Goal: Download file/media

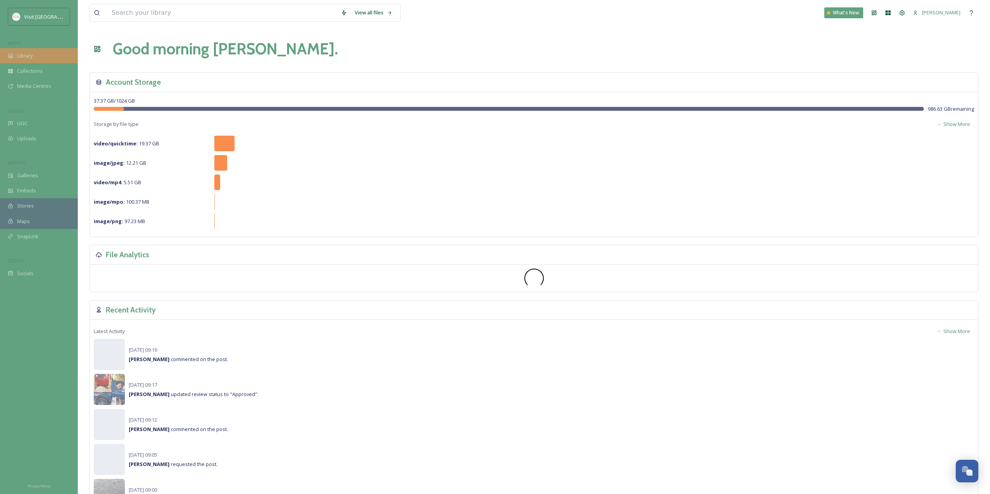
click at [54, 61] on div "Library" at bounding box center [39, 55] width 78 height 15
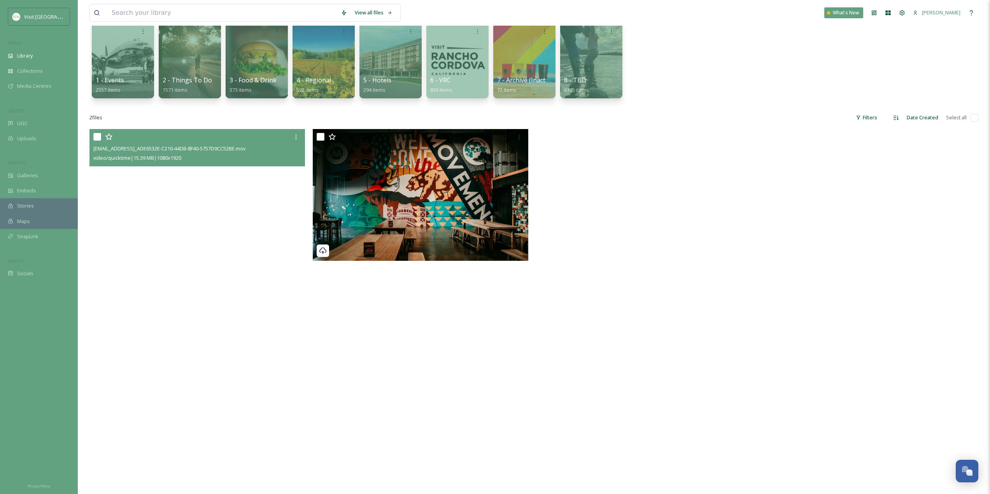
scroll to position [62, 0]
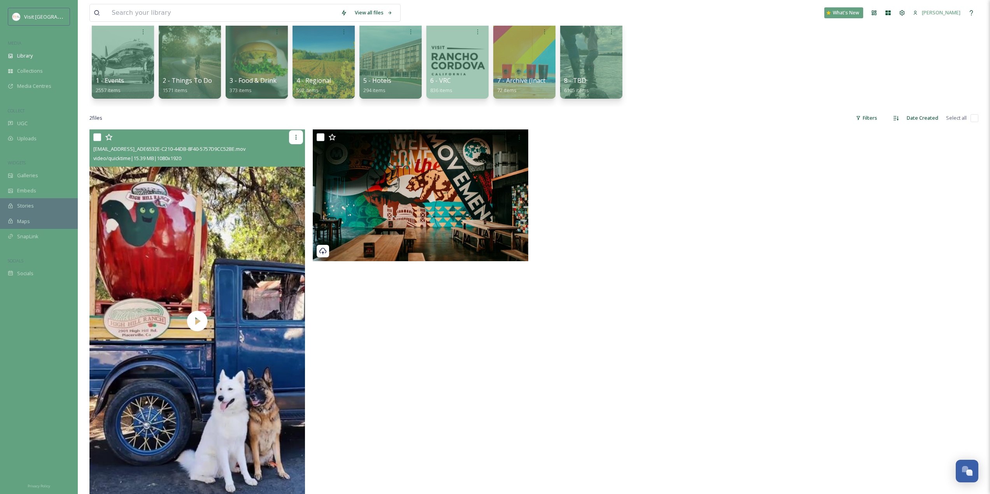
click at [293, 140] on icon at bounding box center [296, 137] width 6 height 6
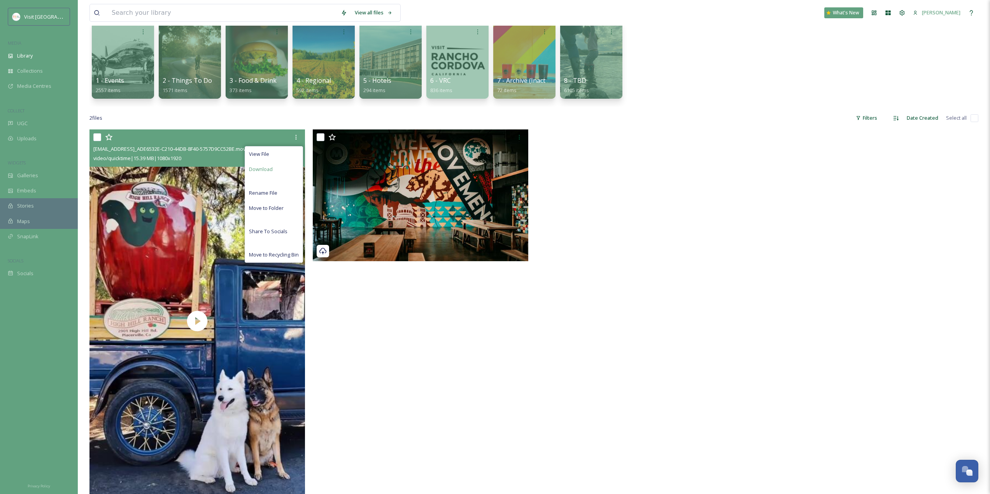
click at [285, 170] on div "Download" at bounding box center [274, 169] width 58 height 15
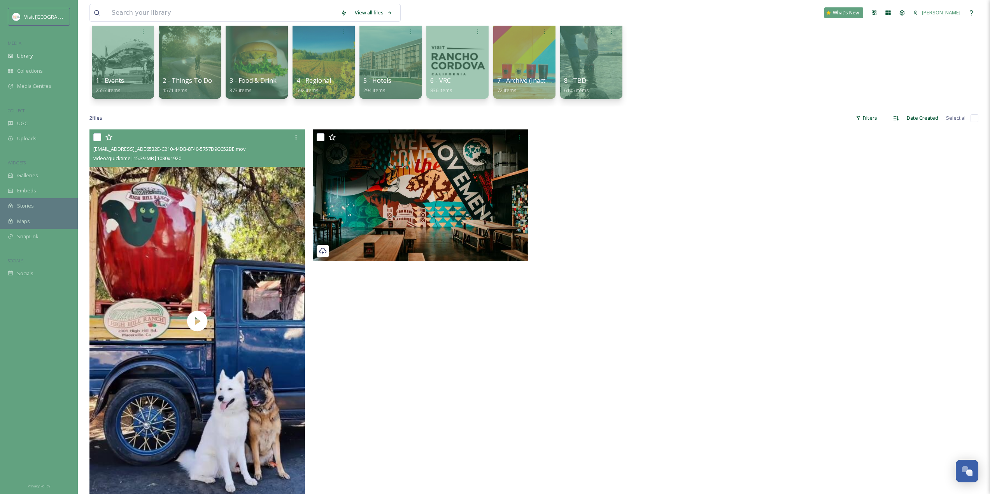
scroll to position [0, 0]
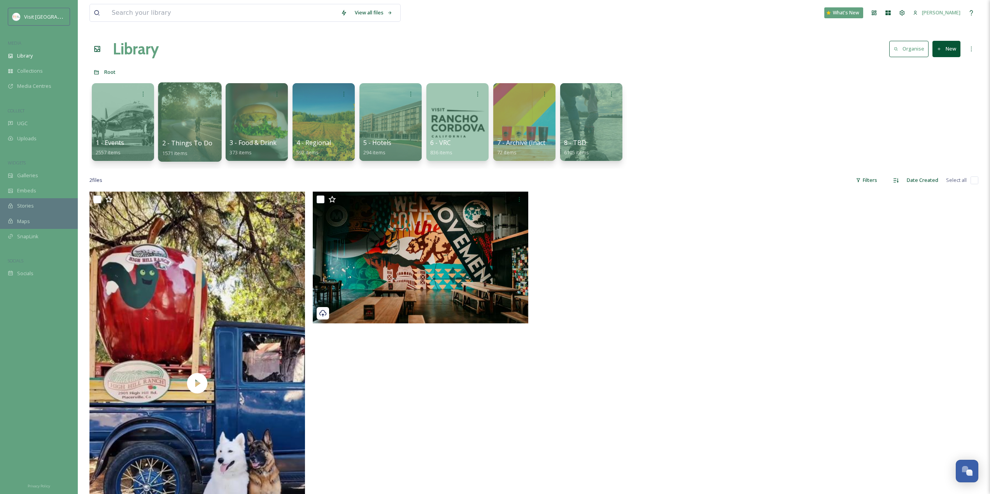
click at [173, 120] on div at bounding box center [189, 121] width 63 height 79
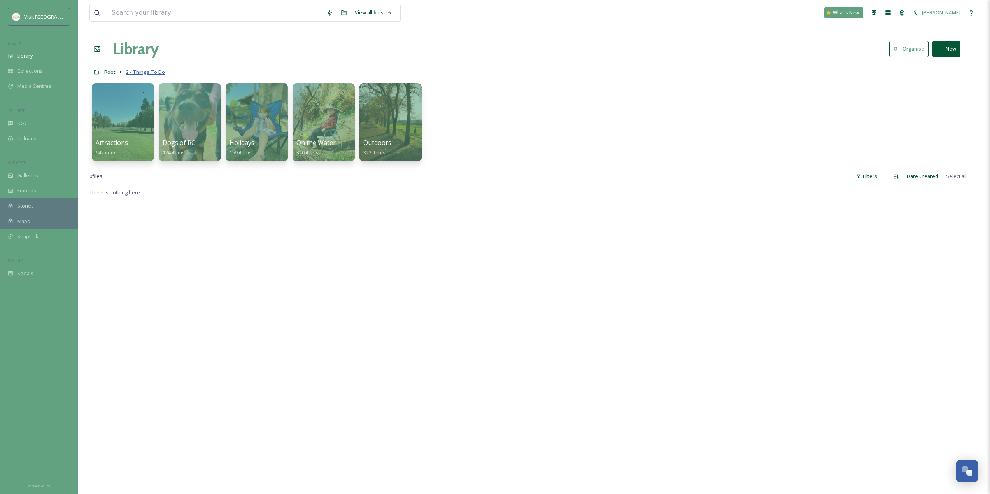
click at [131, 72] on span "2 - Things To Do" at bounding box center [145, 71] width 39 height 7
click at [112, 72] on span "Root" at bounding box center [109, 71] width 11 height 7
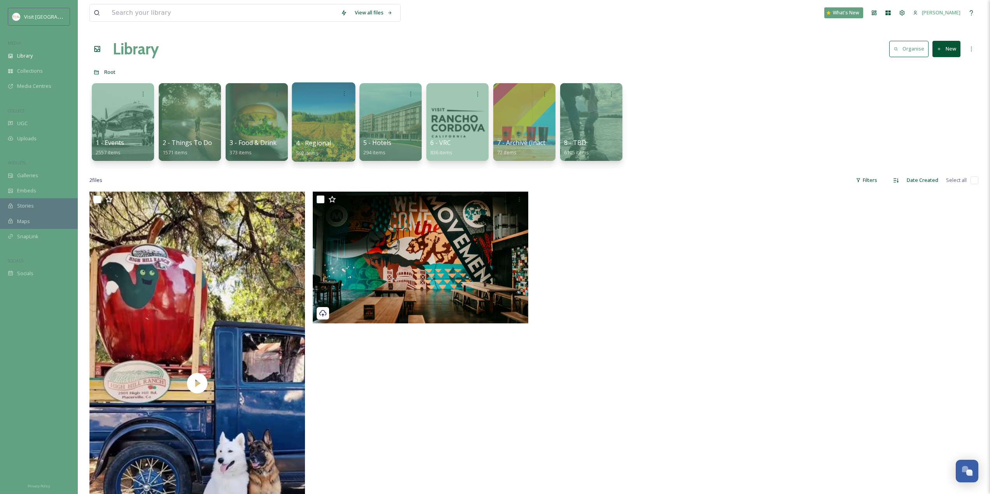
click at [332, 125] on div at bounding box center [323, 121] width 63 height 79
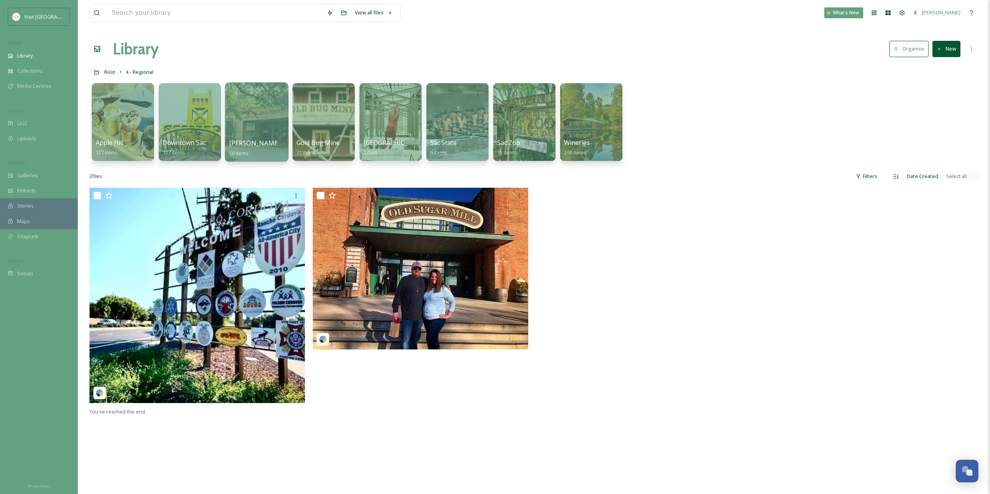
click at [265, 120] on div at bounding box center [256, 121] width 63 height 79
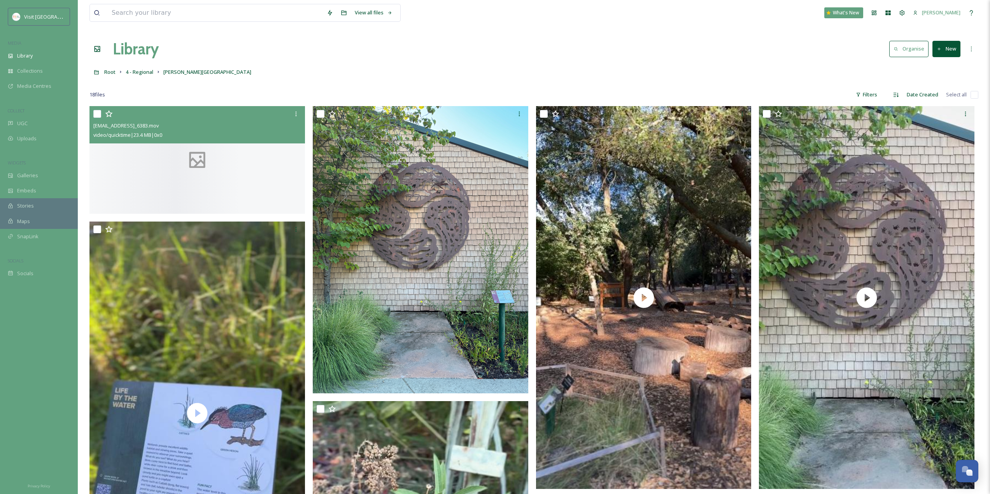
click at [149, 214] on div at bounding box center [196, 160] width 215 height 108
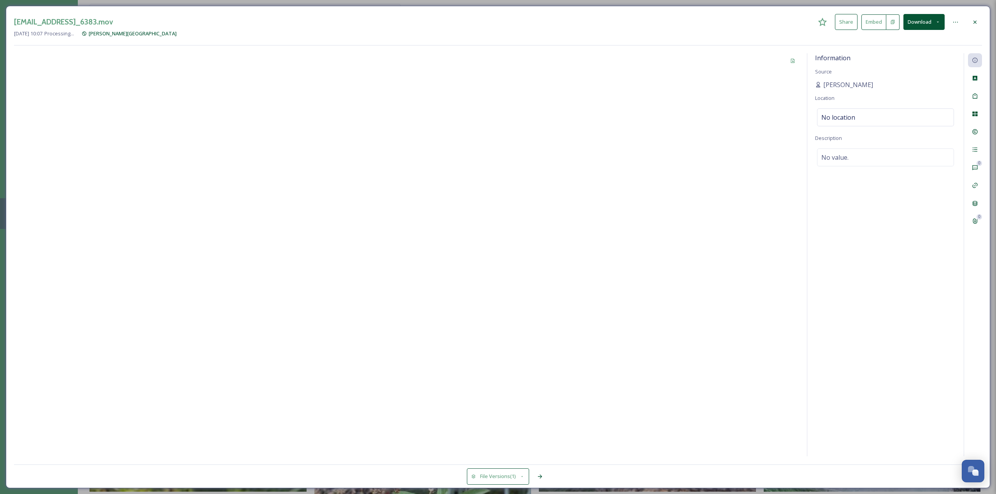
click at [973, 24] on icon at bounding box center [975, 22] width 6 height 6
